Goal: Register for event/course

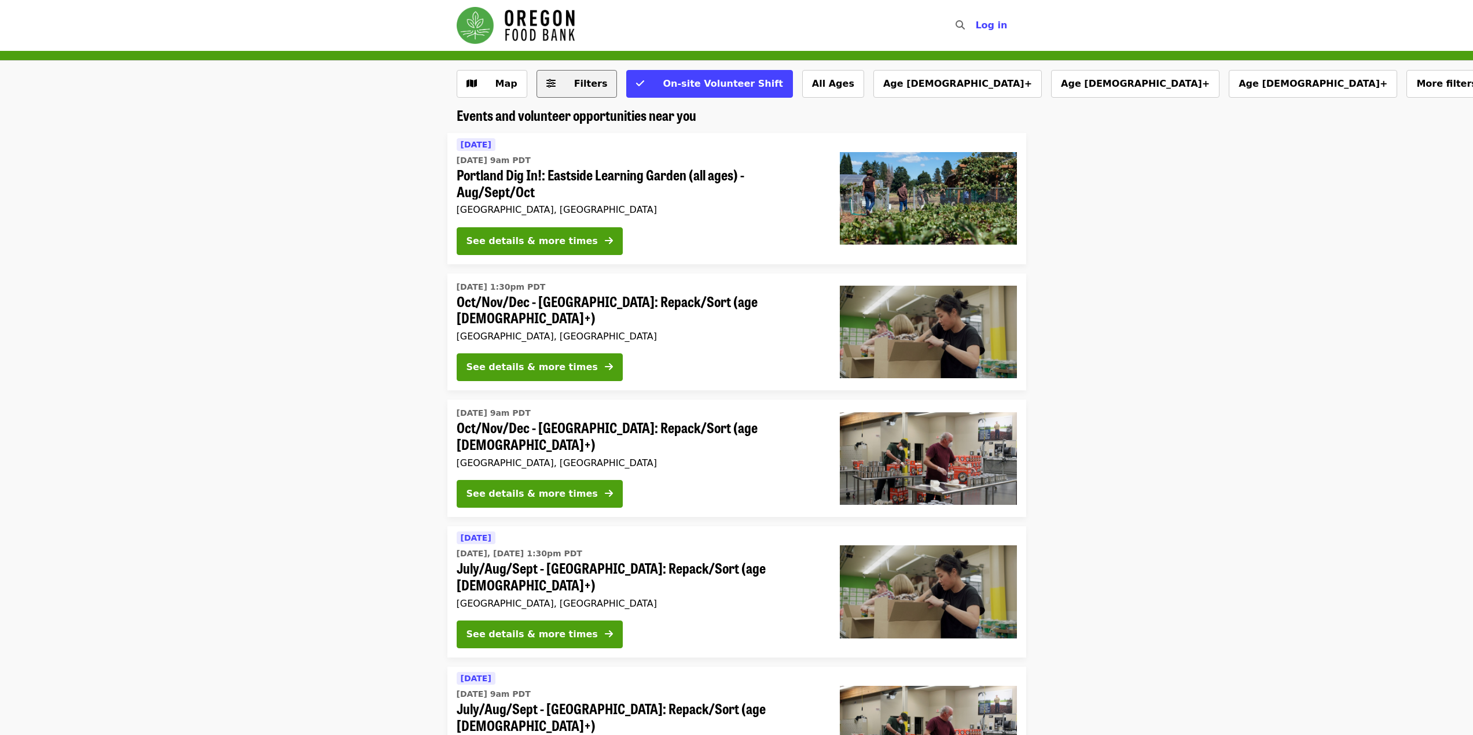
click at [565, 86] on span "Filters" at bounding box center [584, 84] width 45 height 14
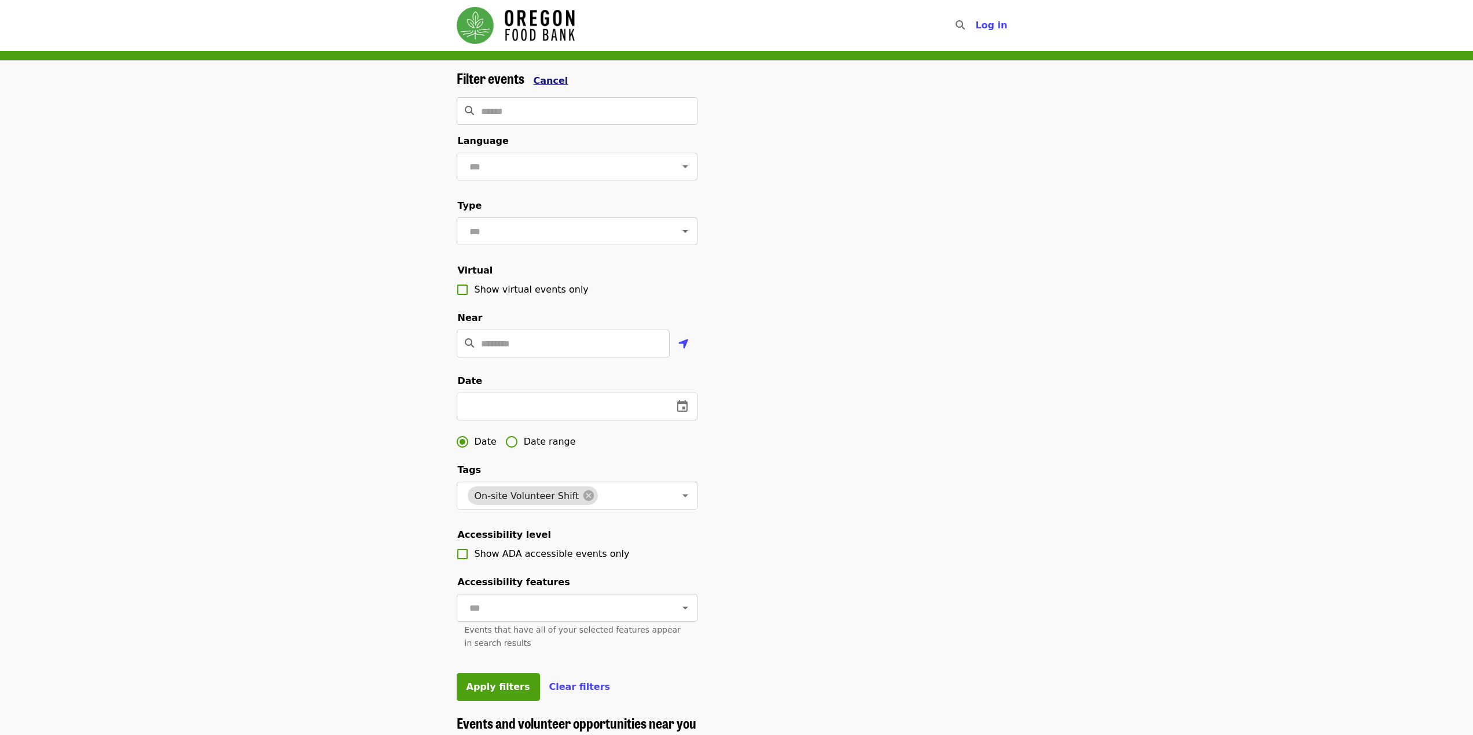
click at [543, 84] on span "Cancel" at bounding box center [551, 80] width 35 height 11
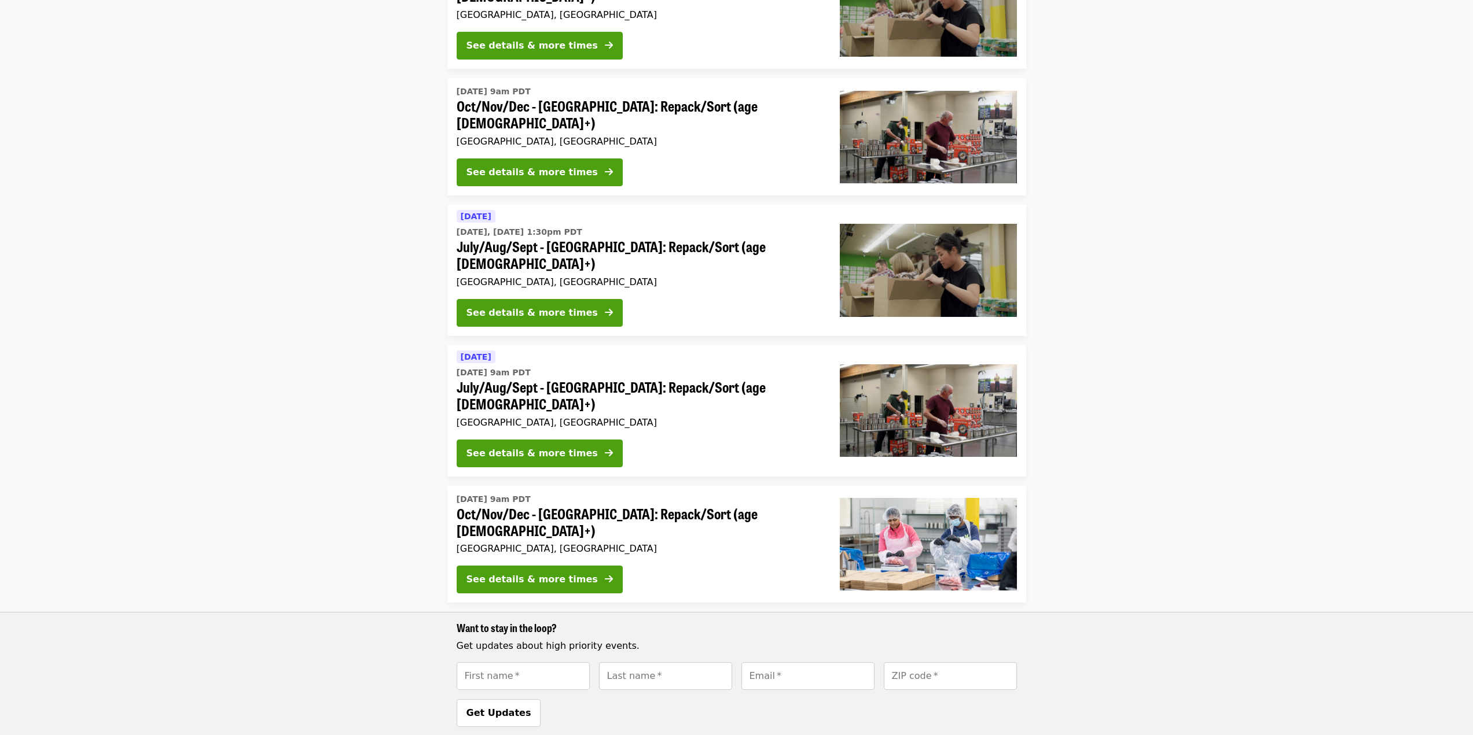
scroll to position [323, 0]
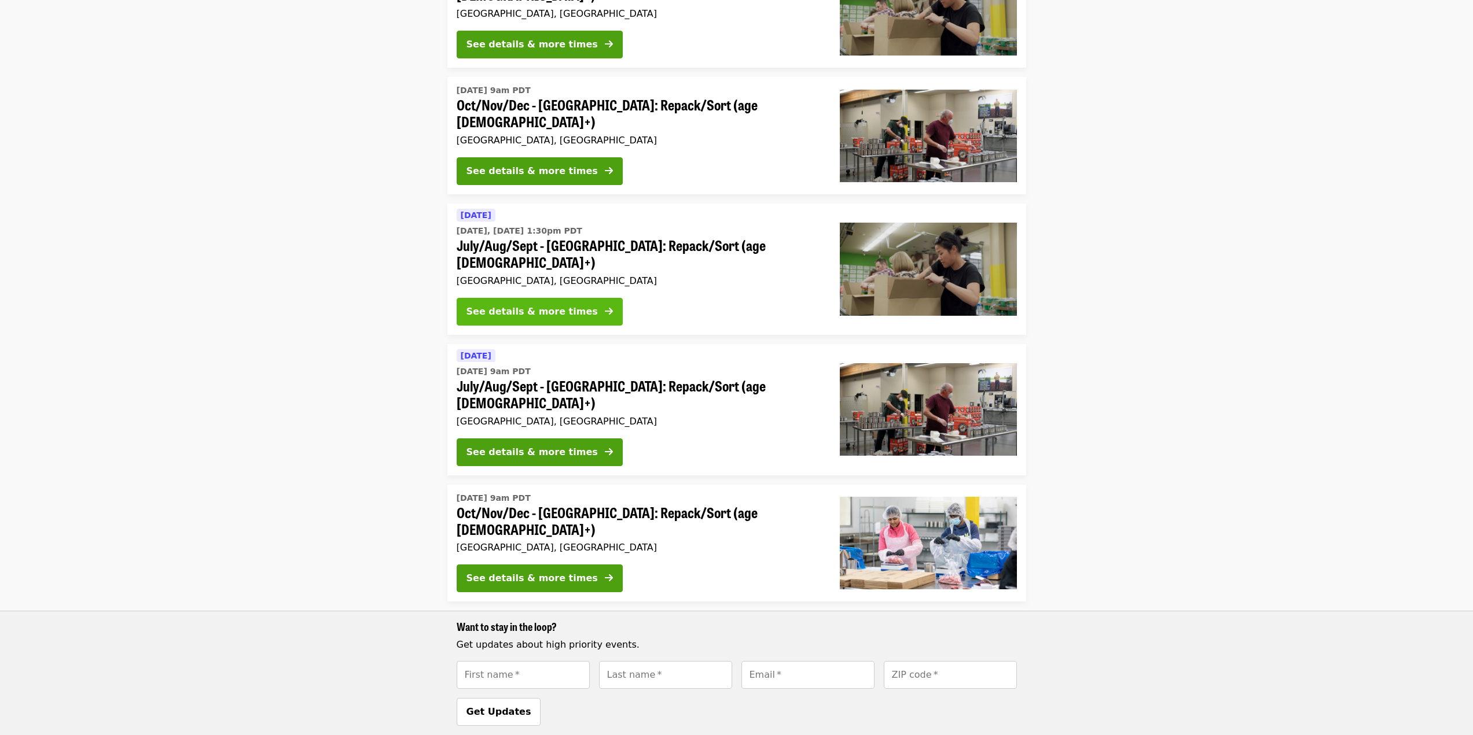
click at [521, 305] on div "See details & more times" at bounding box center [531, 312] width 131 height 14
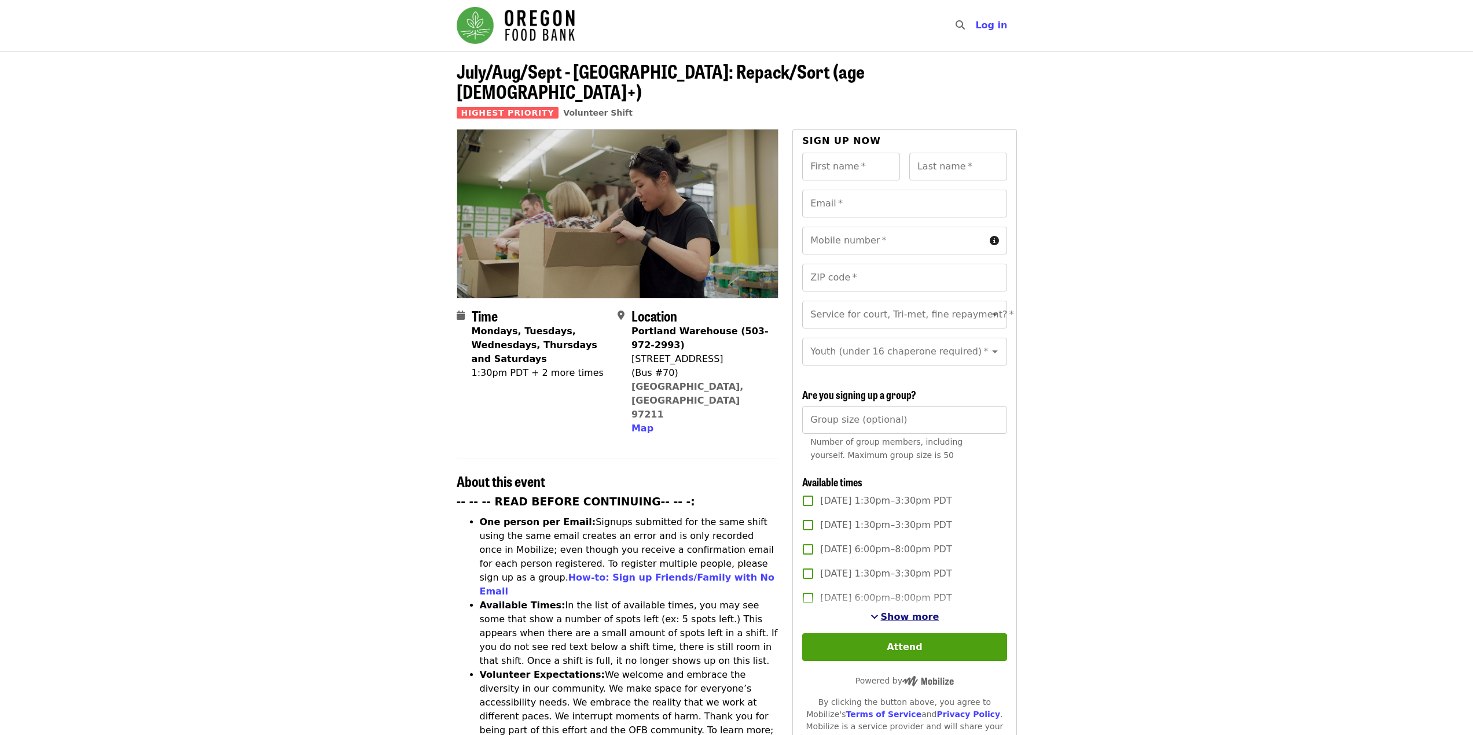
click at [914, 613] on span "Show more" at bounding box center [910, 617] width 58 height 11
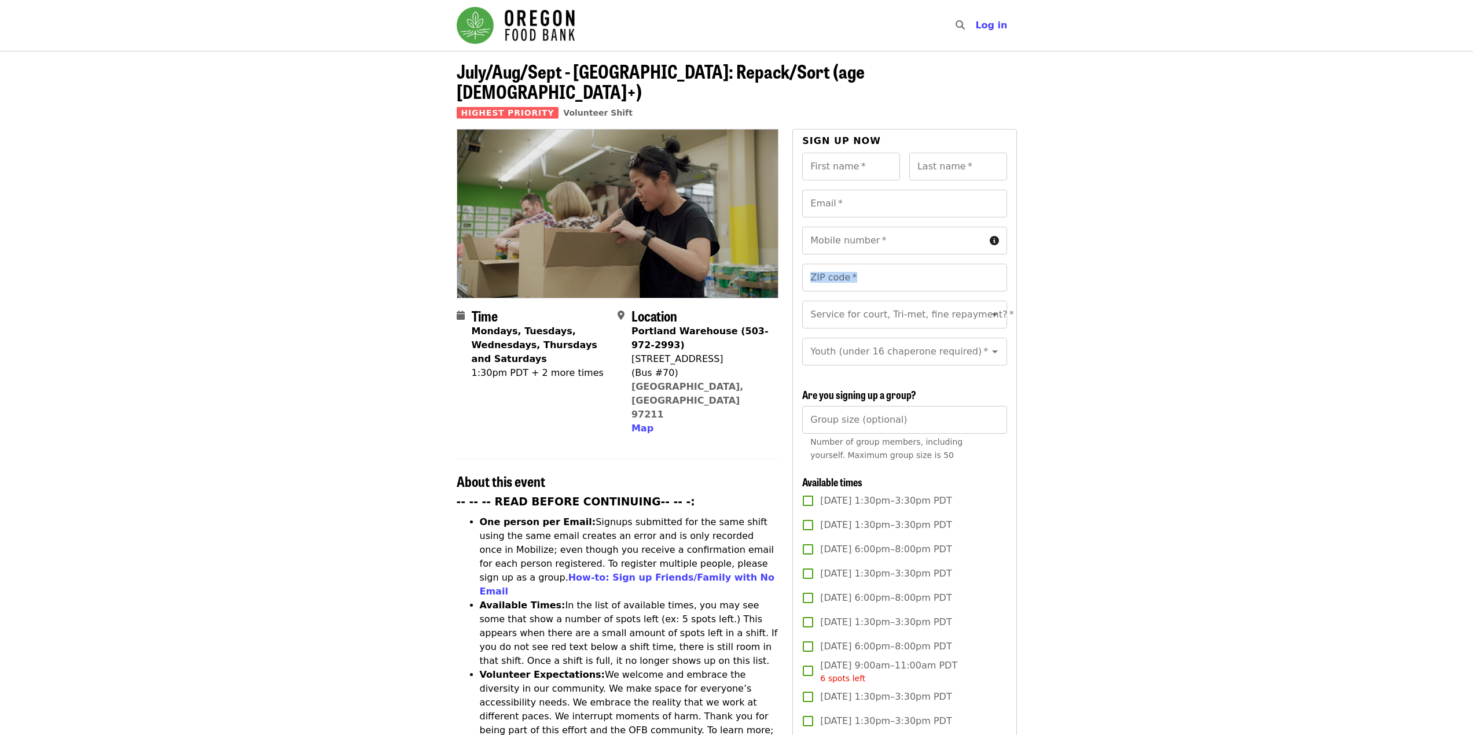
drag, startPoint x: 1469, startPoint y: 213, endPoint x: 1477, endPoint y: 255, distance: 42.9
click at [1472, 255] on html "Skip to content ​ Log in July/Aug/Sept - Portland: Repack/Sort (age 8+) Highest…" at bounding box center [736, 367] width 1473 height 735
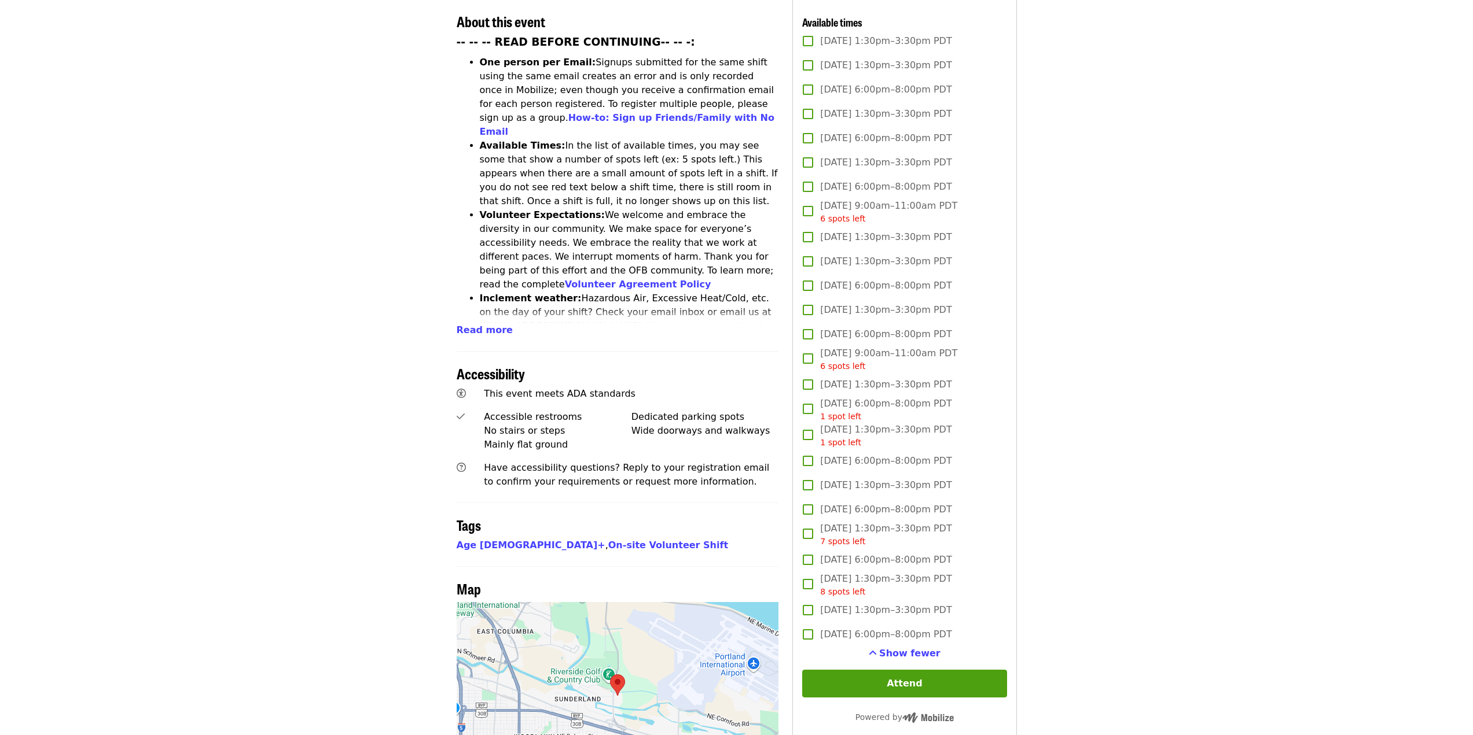
scroll to position [545, 0]
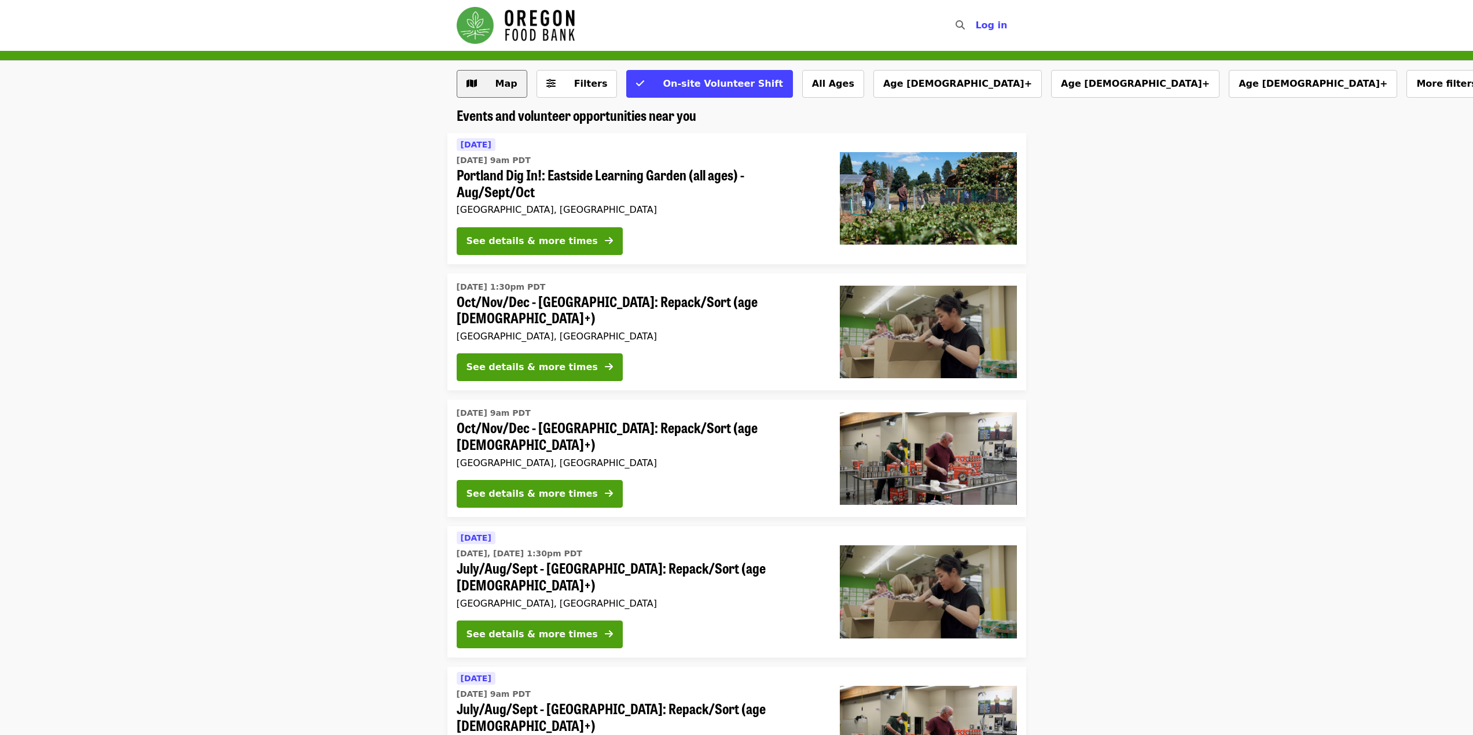
click at [500, 92] on button "Map" at bounding box center [492, 84] width 71 height 28
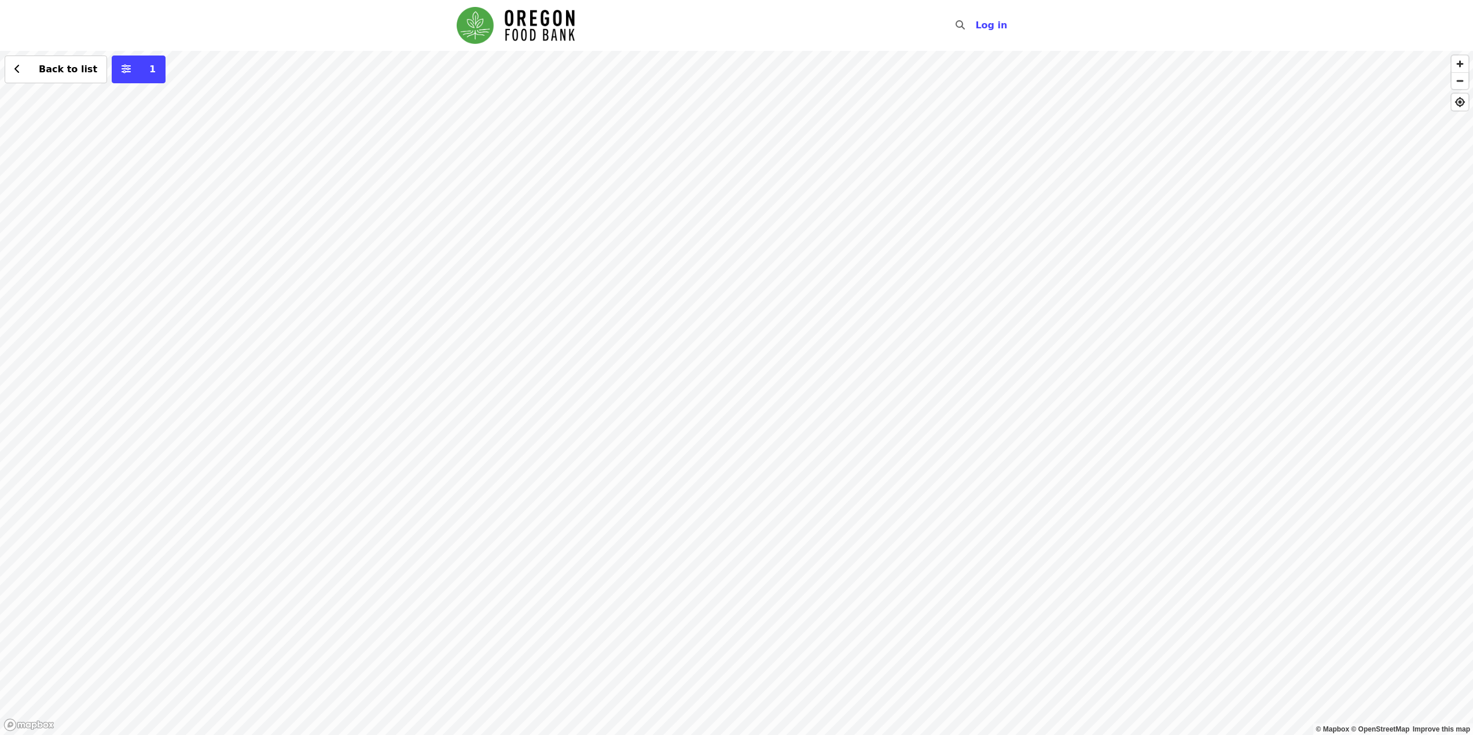
drag, startPoint x: 165, startPoint y: 666, endPoint x: 468, endPoint y: 455, distance: 369.2
click at [468, 455] on div "Back to list 1" at bounding box center [736, 393] width 1473 height 685
click at [389, 417] on div "Back to list 1" at bounding box center [736, 393] width 1473 height 685
click at [377, 435] on span "See 2 actions at this location" at bounding box center [389, 438] width 152 height 11
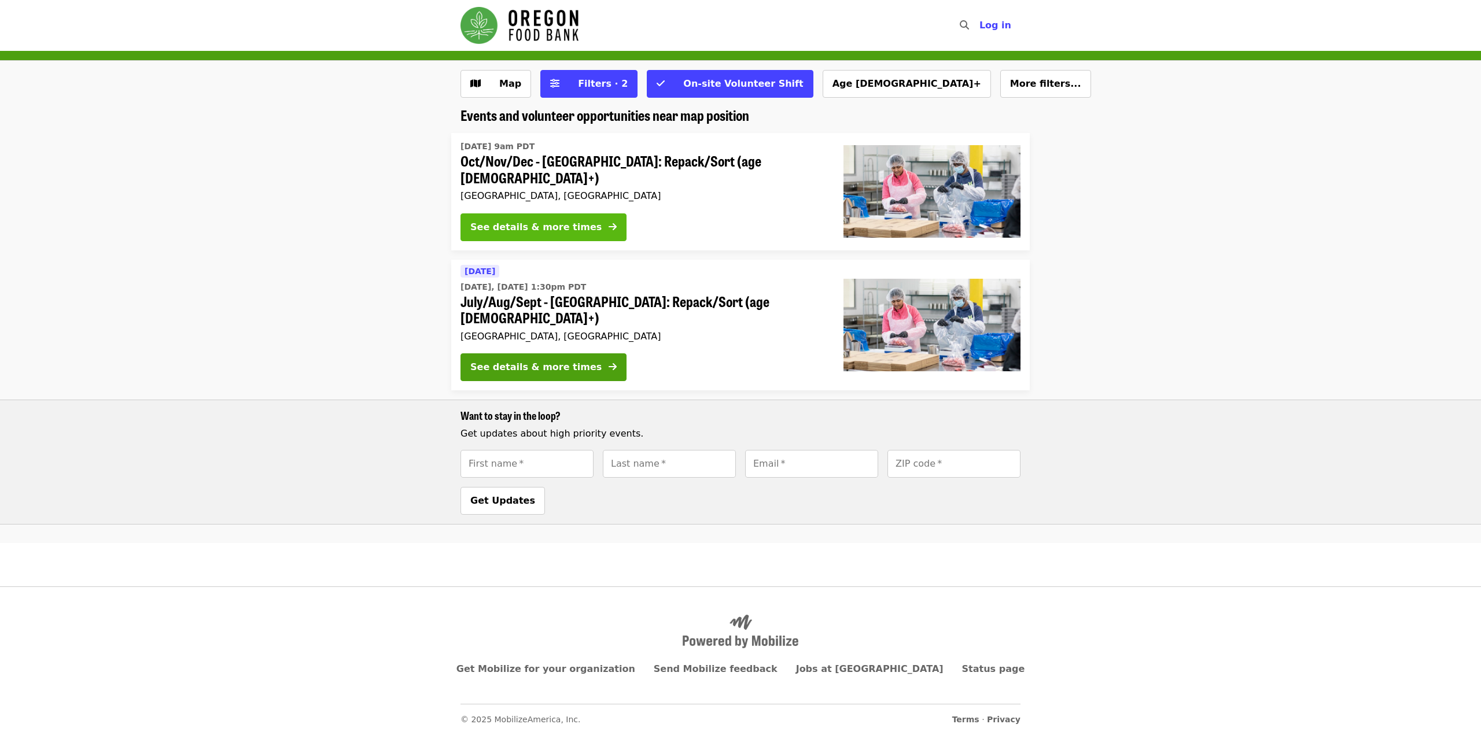
click at [576, 230] on button "See details & more times" at bounding box center [544, 228] width 166 height 28
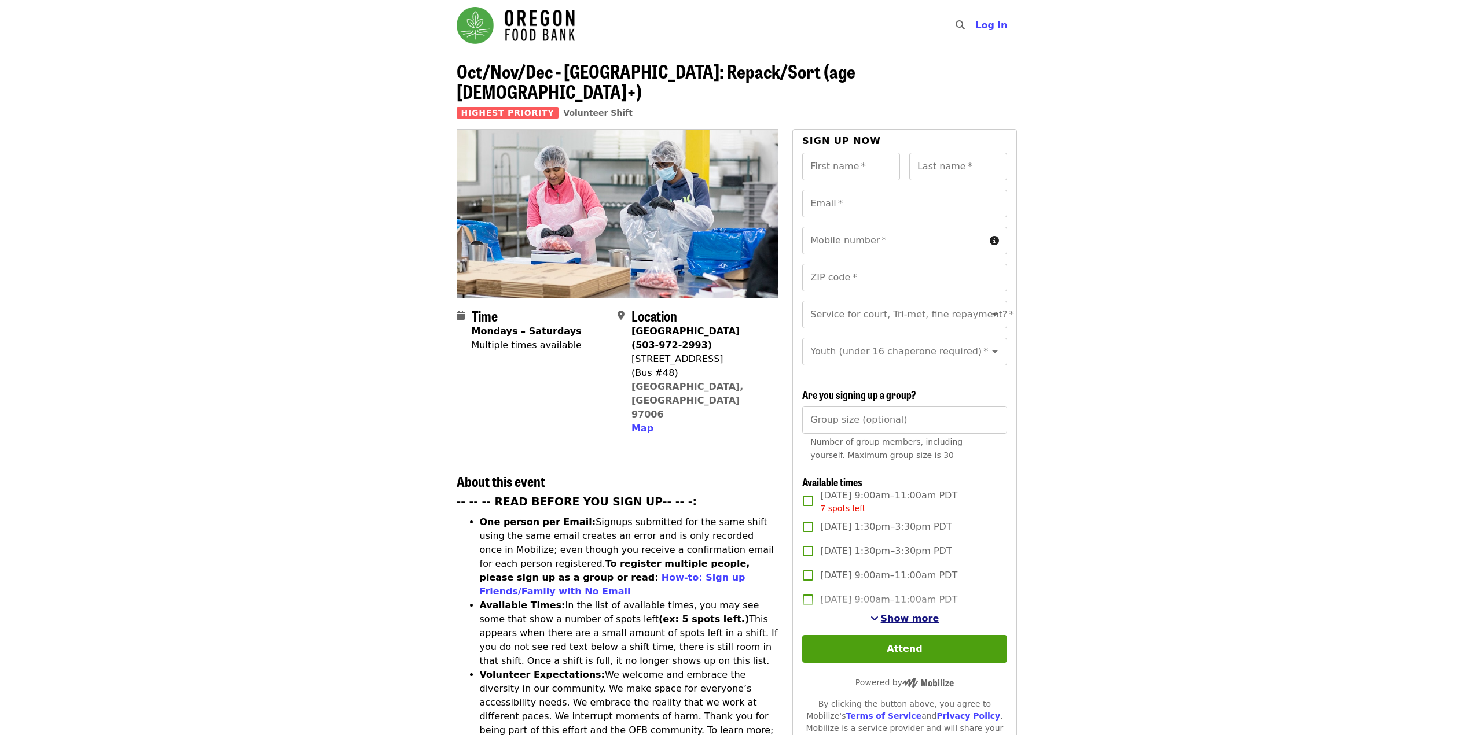
click at [922, 621] on span "Show more" at bounding box center [910, 618] width 58 height 11
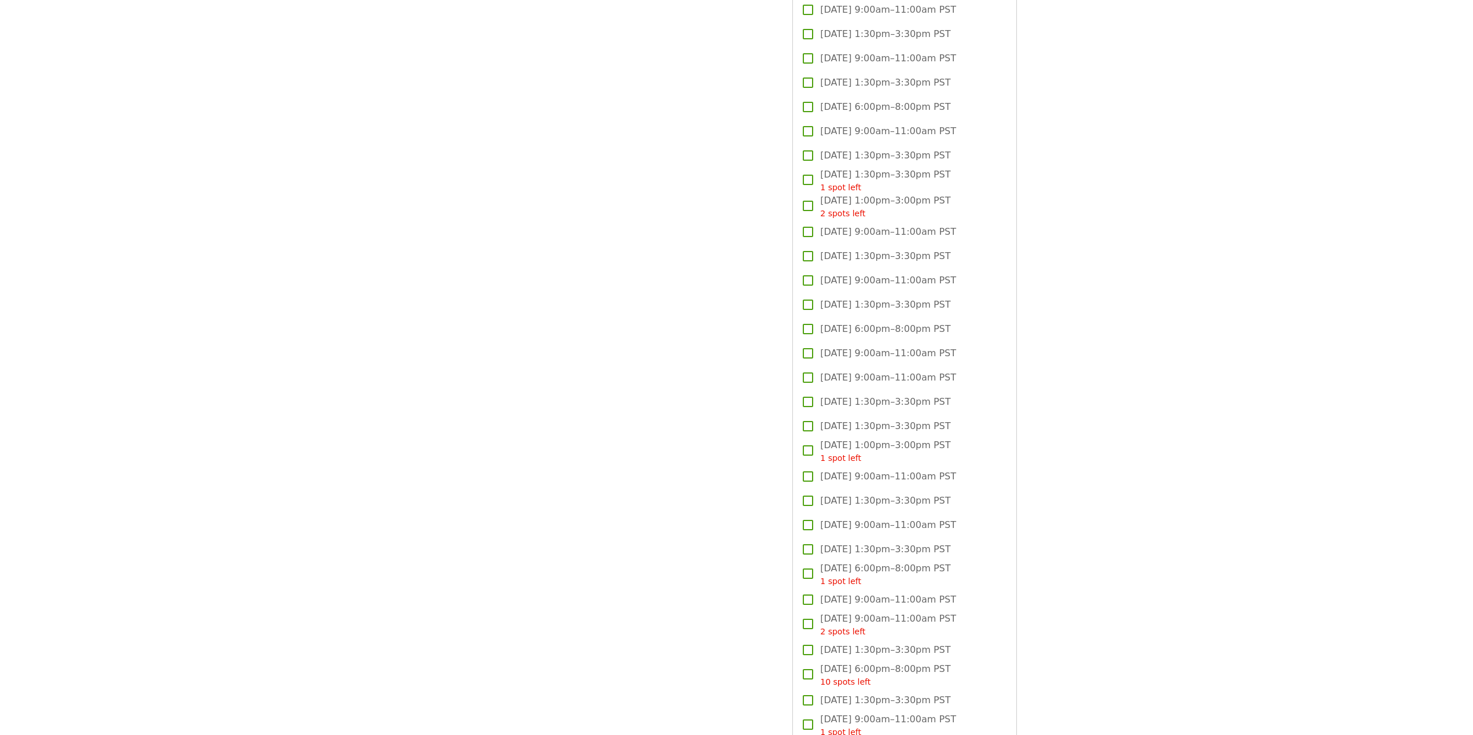
scroll to position [2041, 0]
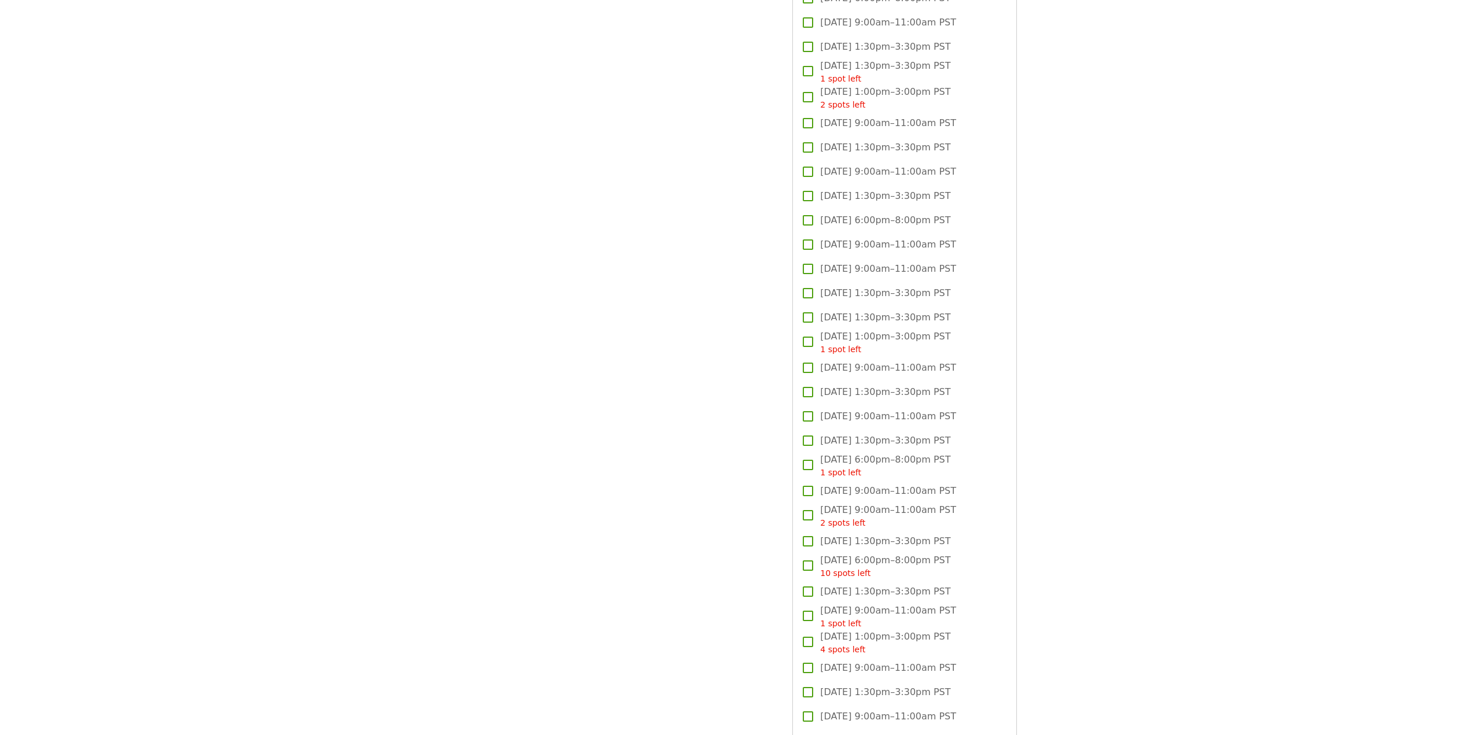
click at [849, 639] on span "[DATE] 1:00pm–3:00pm PST 4 spots left" at bounding box center [885, 643] width 130 height 26
